Goal: Task Accomplishment & Management: Manage account settings

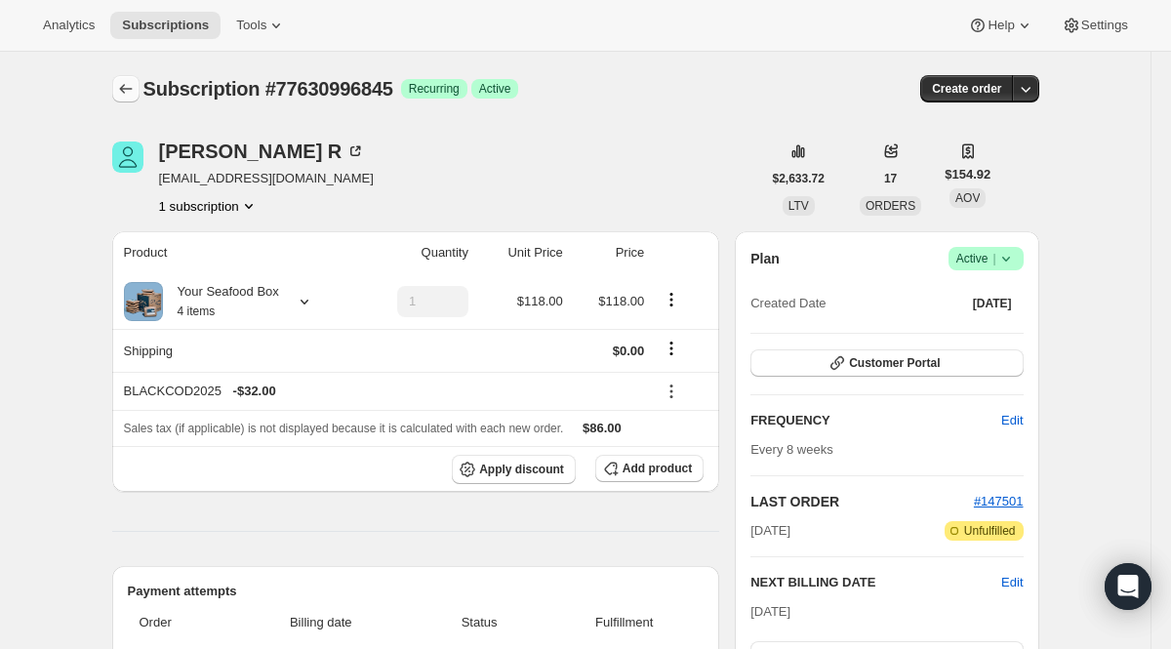
click at [125, 94] on icon "Subscriptions" at bounding box center [126, 89] width 20 height 20
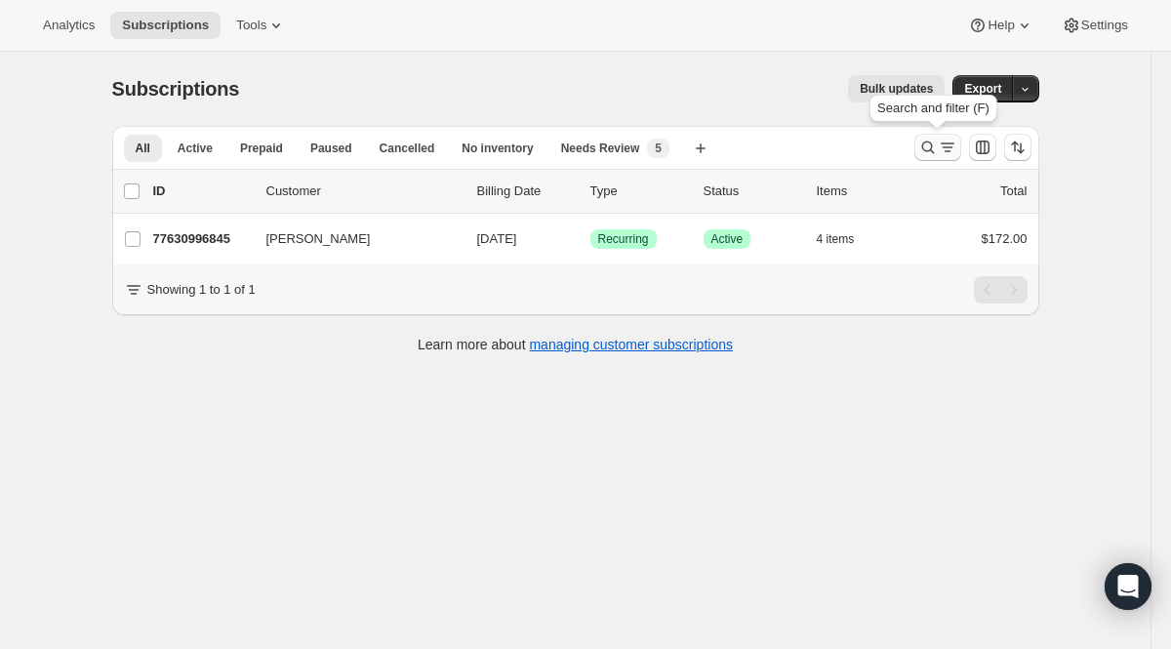
click at [949, 139] on icon "Search and filter results" at bounding box center [947, 148] width 20 height 20
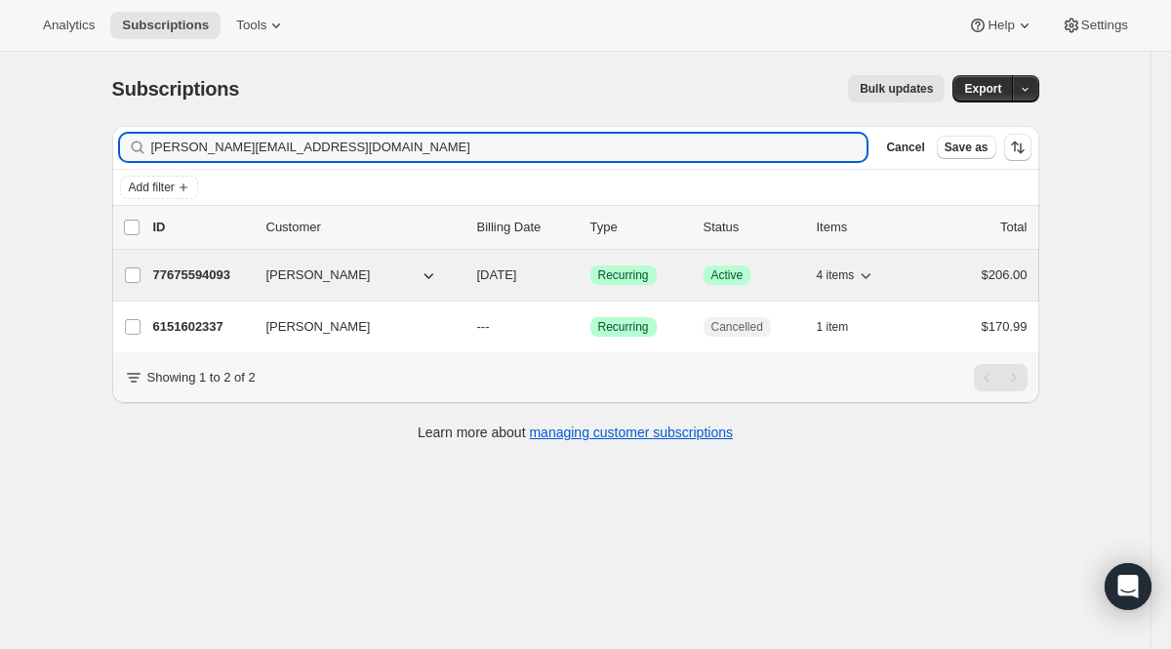
type input "[PERSON_NAME][EMAIL_ADDRESS][DOMAIN_NAME]"
click at [619, 279] on span "Recurring" at bounding box center [623, 275] width 51 height 16
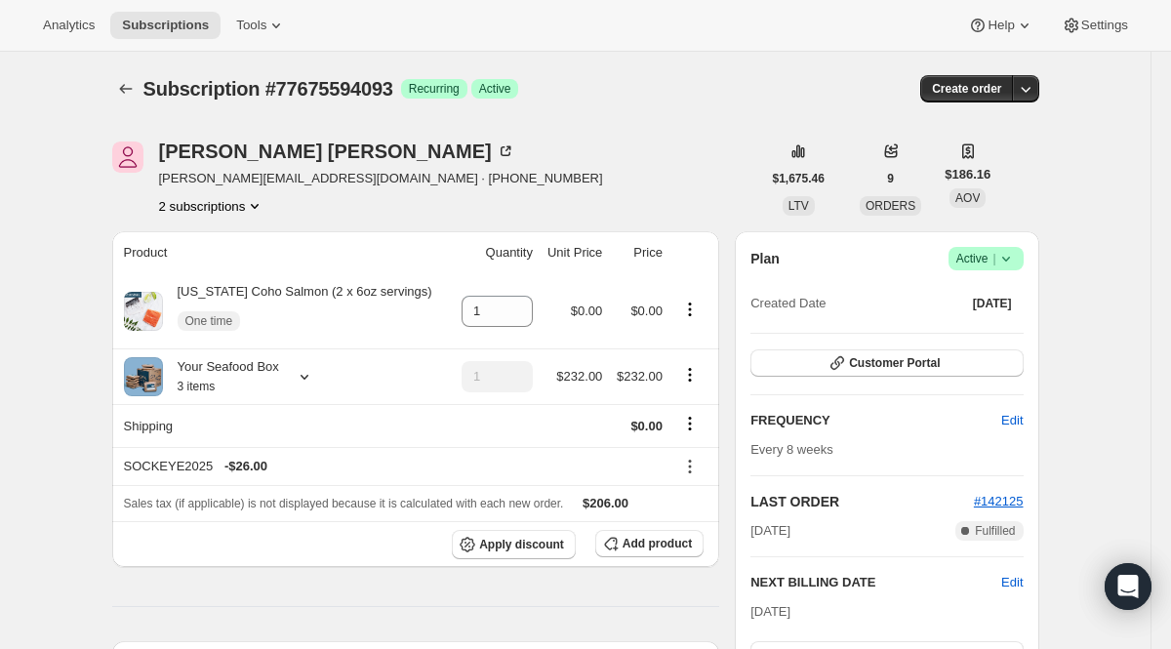
click at [956, 263] on span "Active |" at bounding box center [986, 259] width 60 height 20
click at [942, 342] on button "Cancel subscription" at bounding box center [978, 329] width 122 height 31
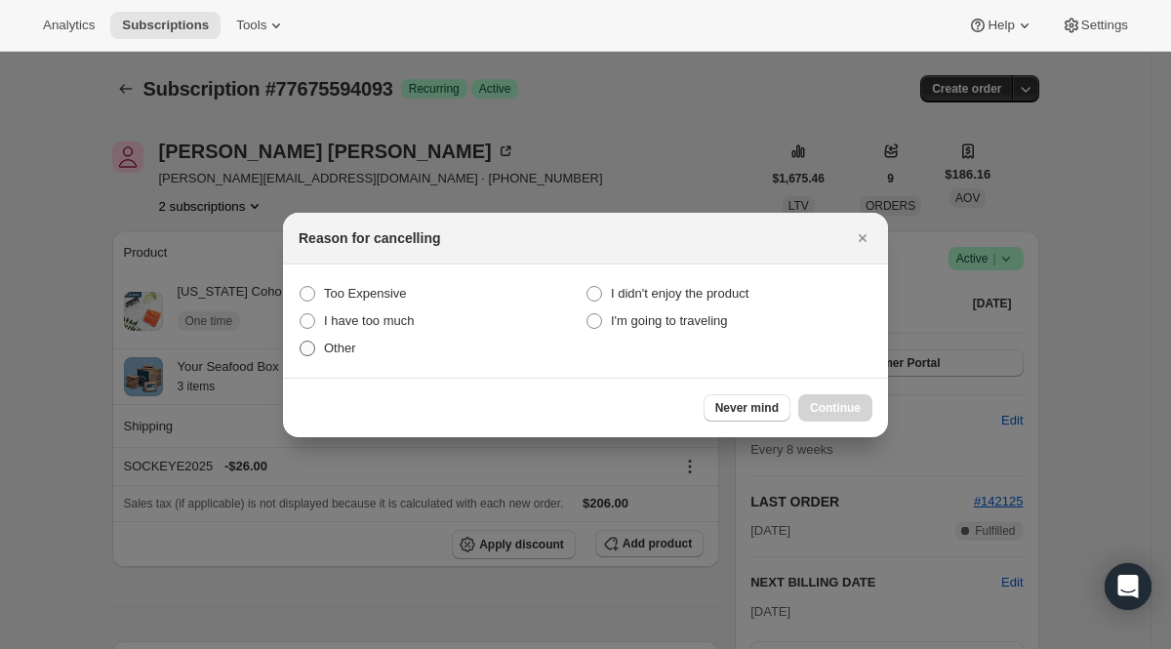
click at [340, 357] on label "Other" at bounding box center [442, 348] width 287 height 27
click at [300, 341] on input "Other" at bounding box center [299, 340] width 1 height 1
radio input "true"
click at [845, 408] on span "Continue" at bounding box center [835, 408] width 51 height 16
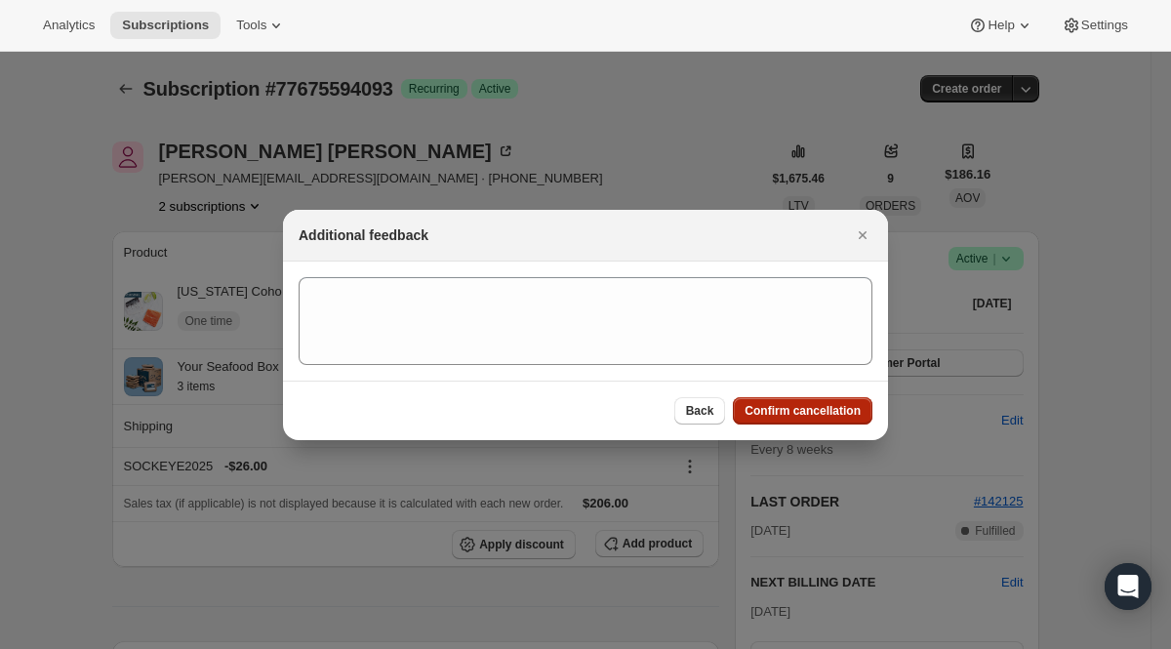
click at [845, 408] on span "Confirm cancellation" at bounding box center [802, 411] width 116 height 16
